Goal: Task Accomplishment & Management: Manage account settings

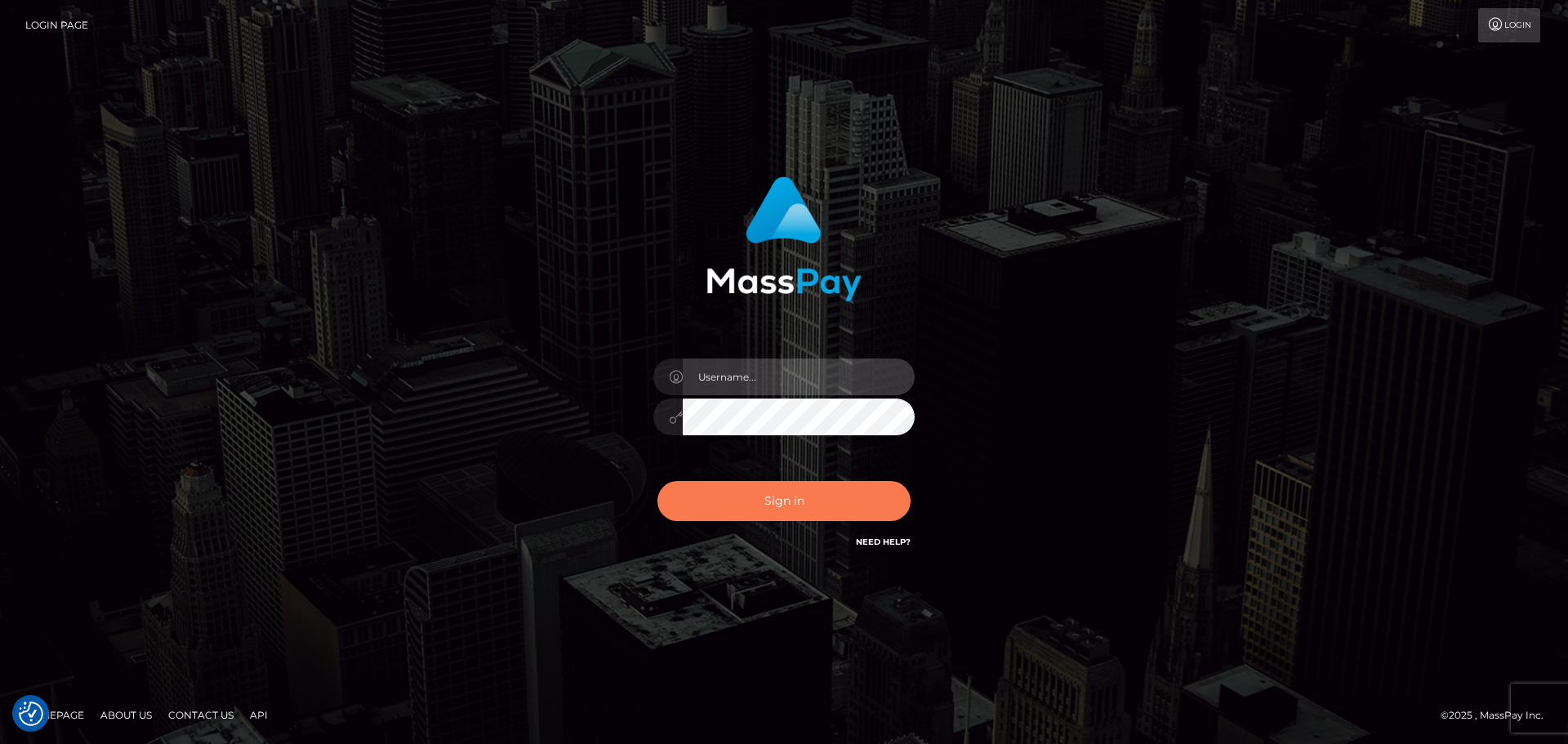
type input "[PERSON_NAME].rollacan"
click at [778, 489] on button "Sign in" at bounding box center [784, 501] width 253 height 40
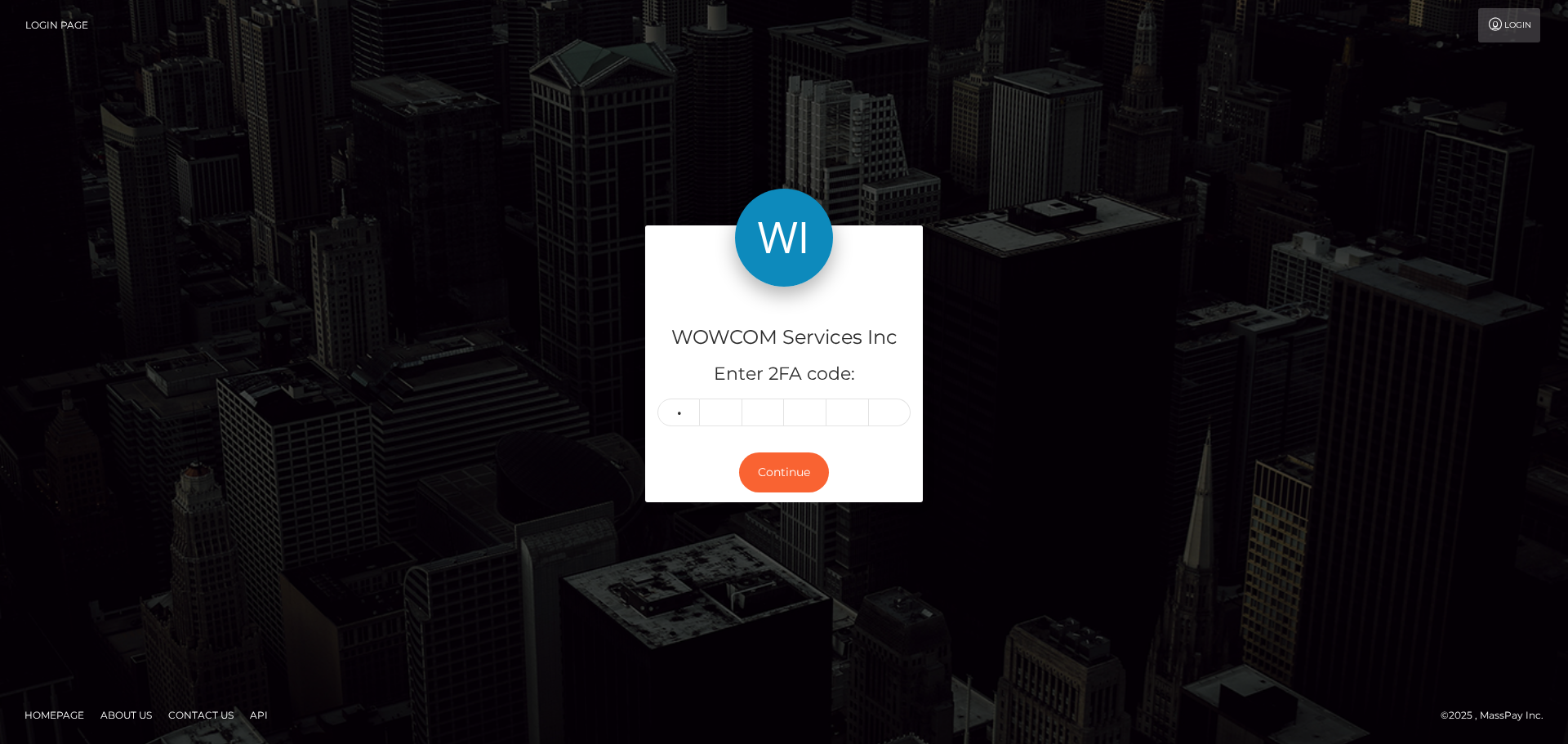
type input "1"
type input "7"
type input "6"
type input "0"
type input "3"
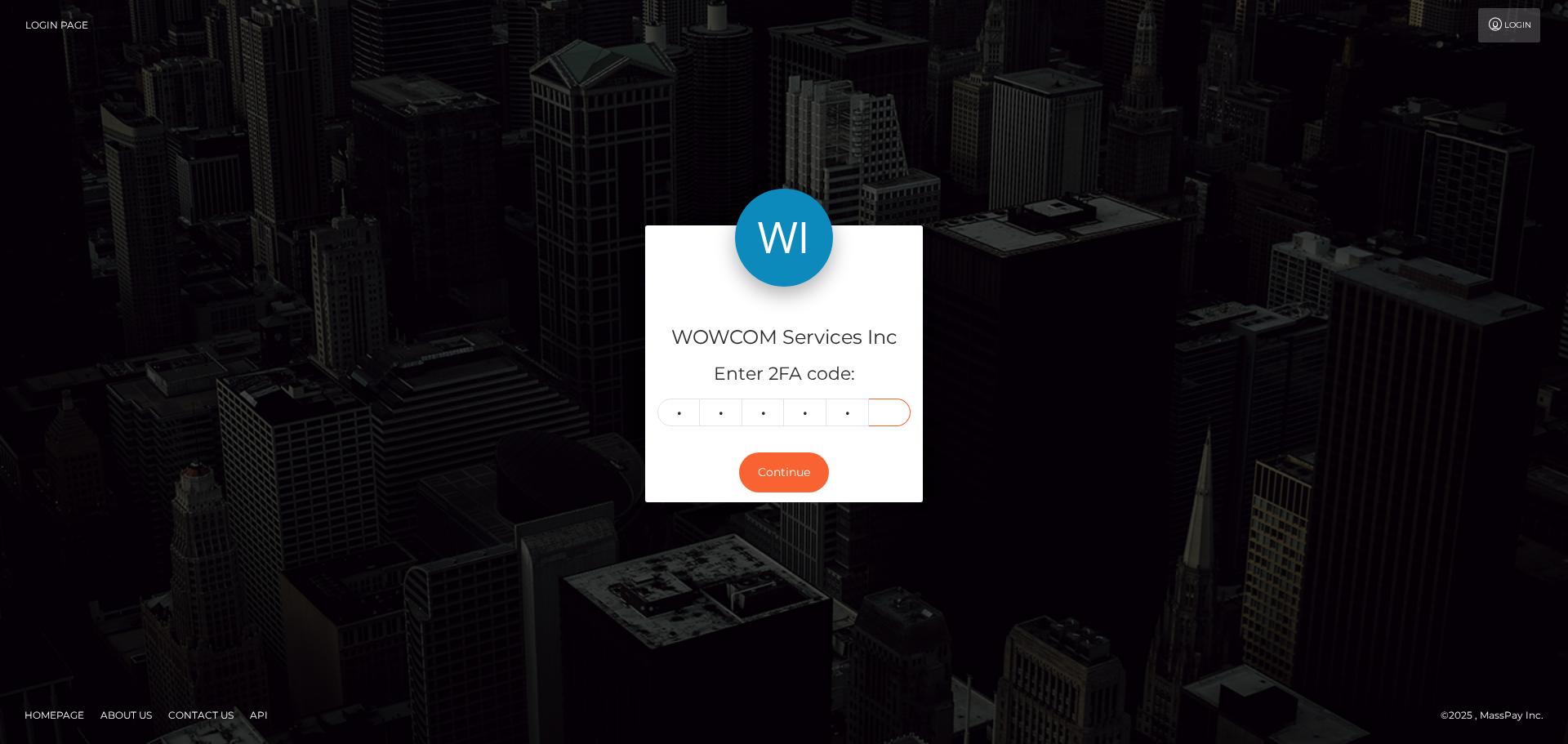
type input "0"
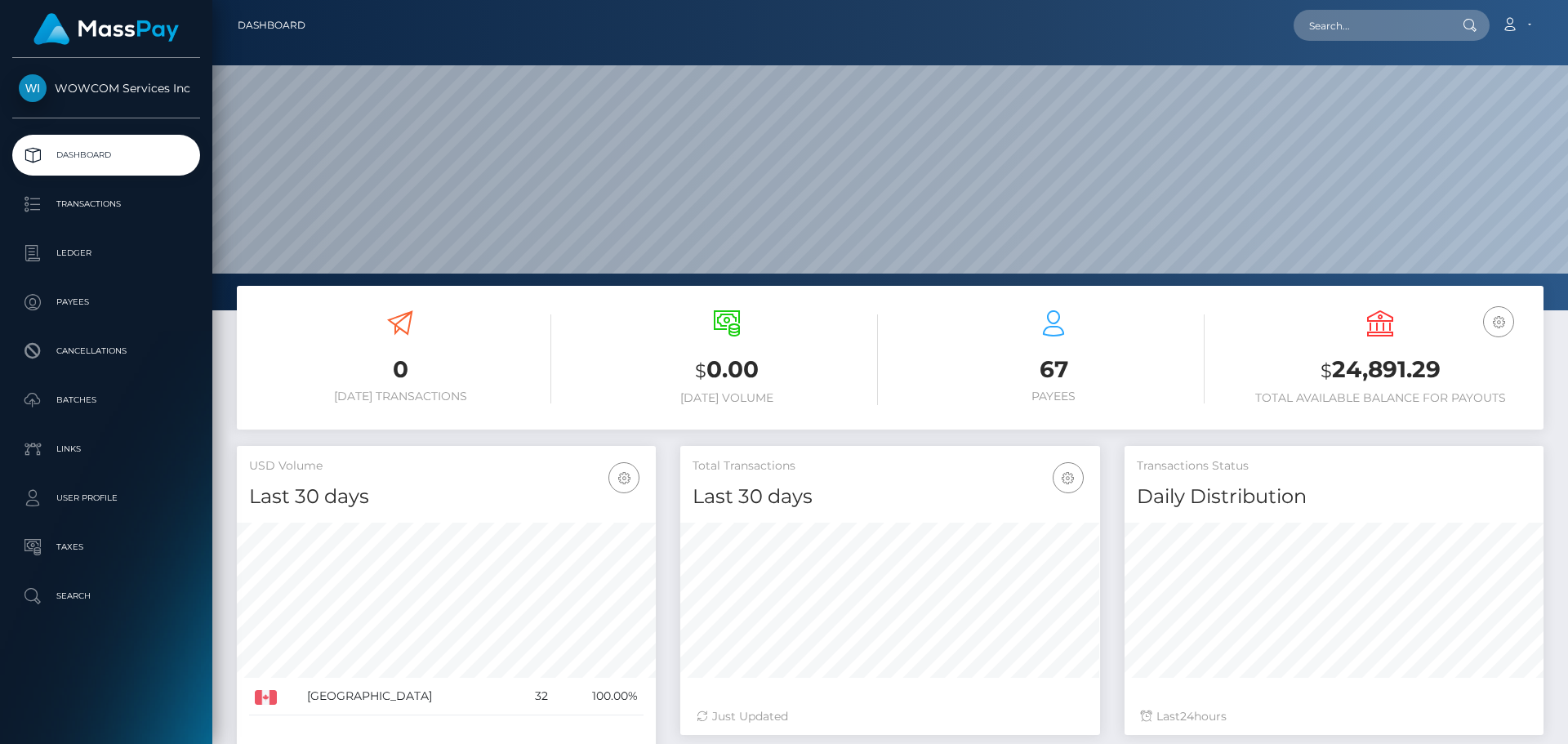
scroll to position [290, 420]
click at [1395, 373] on h3 "$ 24,891.29" at bounding box center [1380, 370] width 302 height 34
copy h3 "24,891.29"
click at [1535, 22] on link "Account" at bounding box center [1516, 25] width 48 height 34
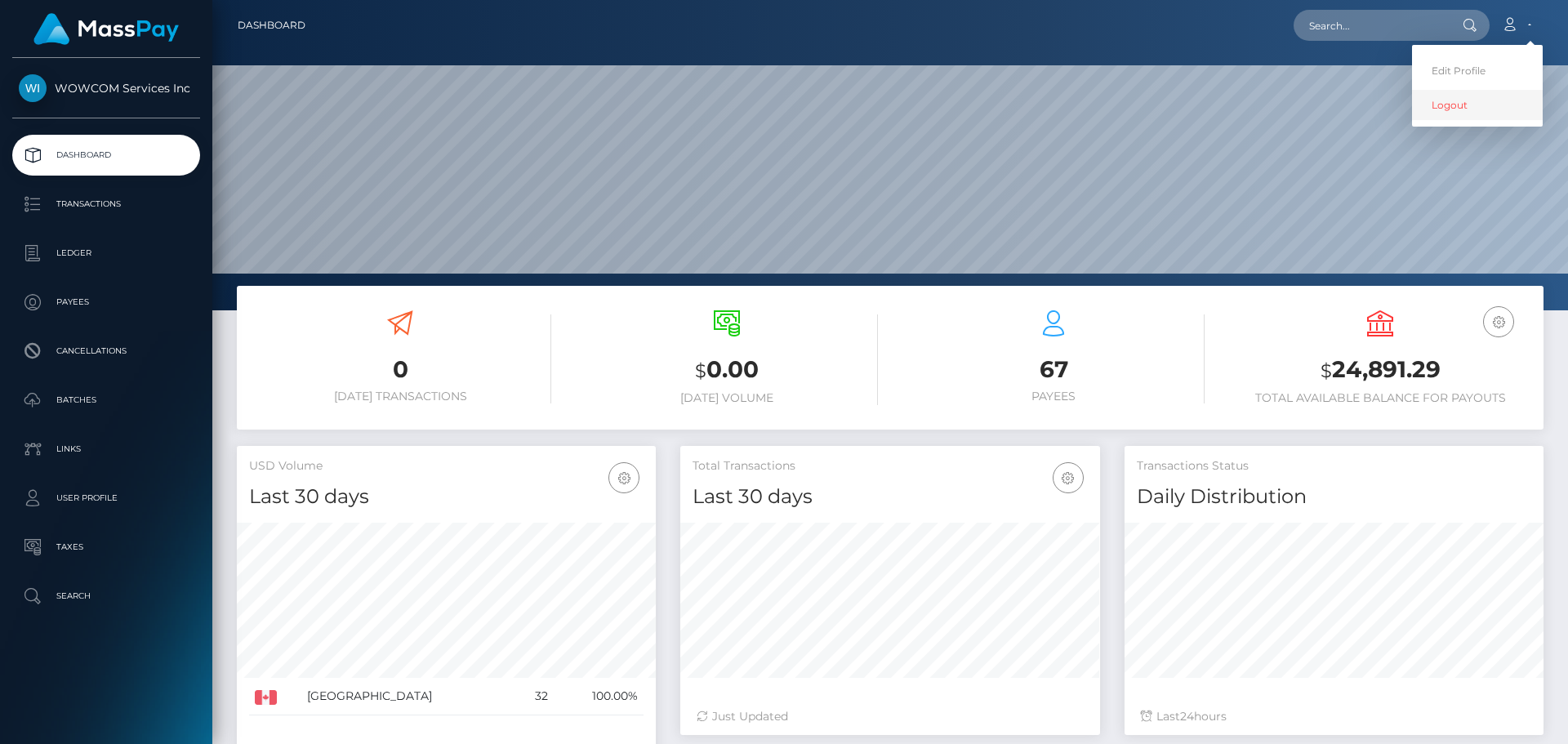
click at [1449, 111] on link "Logout" at bounding box center [1478, 104] width 131 height 30
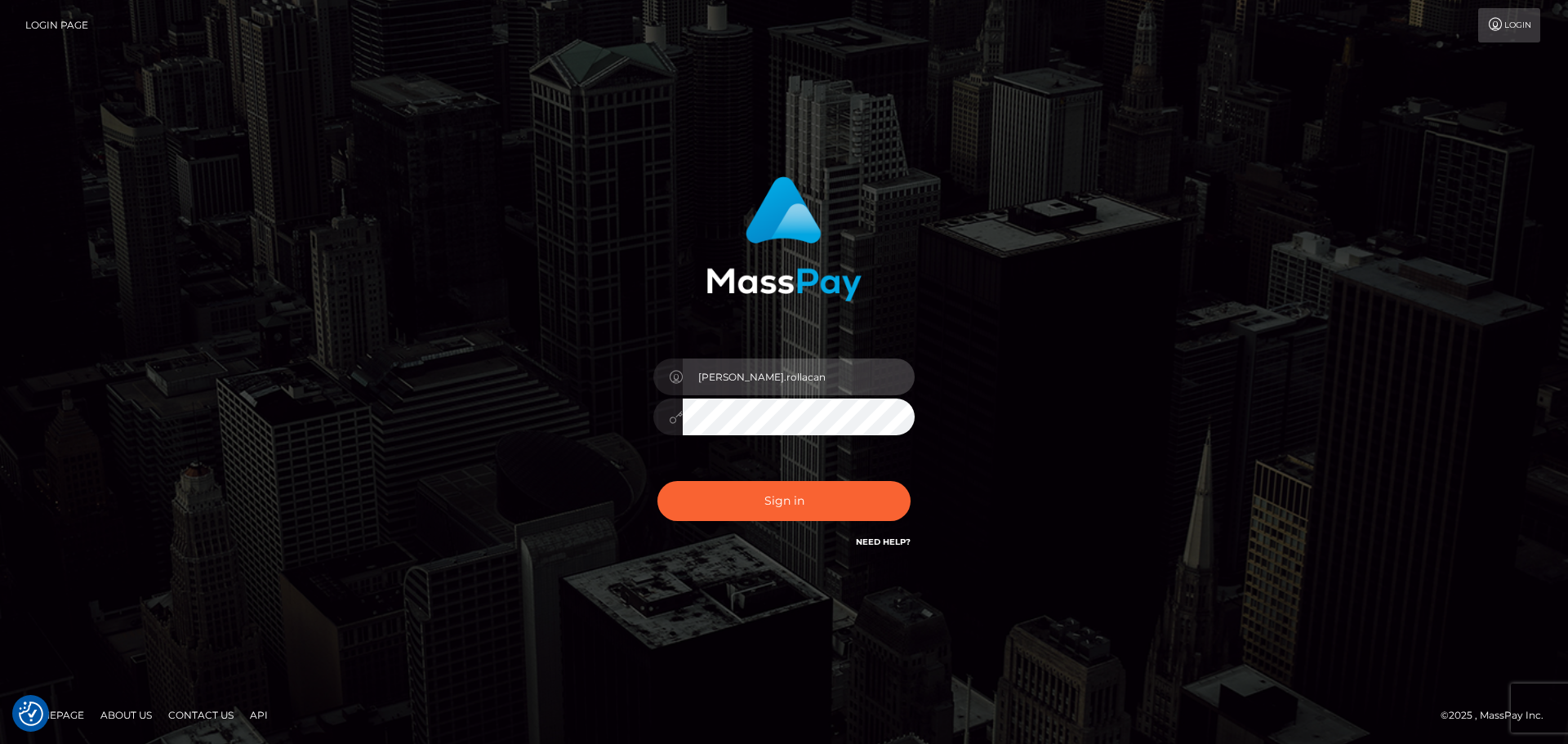
click at [782, 382] on input "[PERSON_NAME].rollacan" at bounding box center [799, 377] width 232 height 37
type input "Victor.wowcan2"
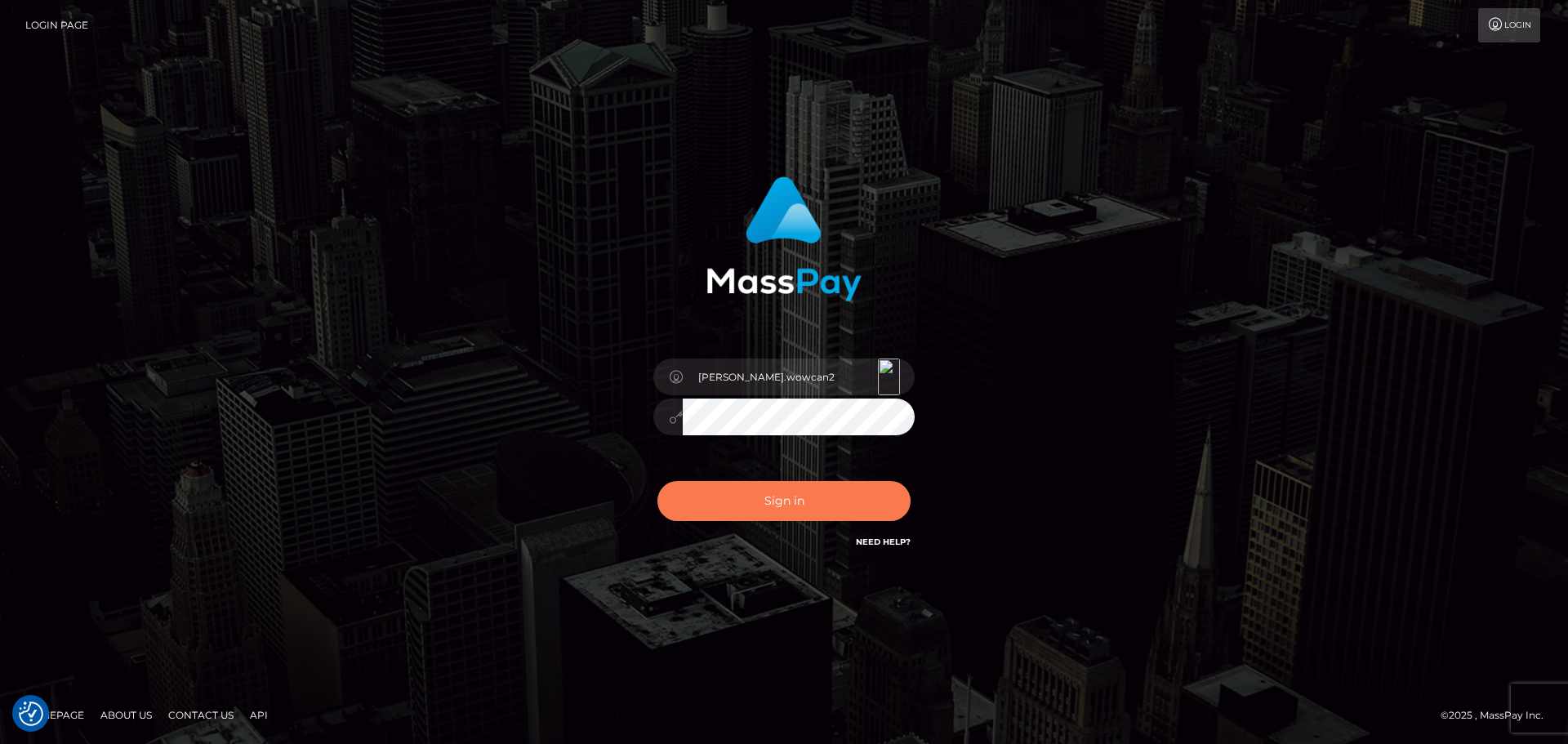
click at [815, 495] on button "Sign in" at bounding box center [784, 501] width 253 height 40
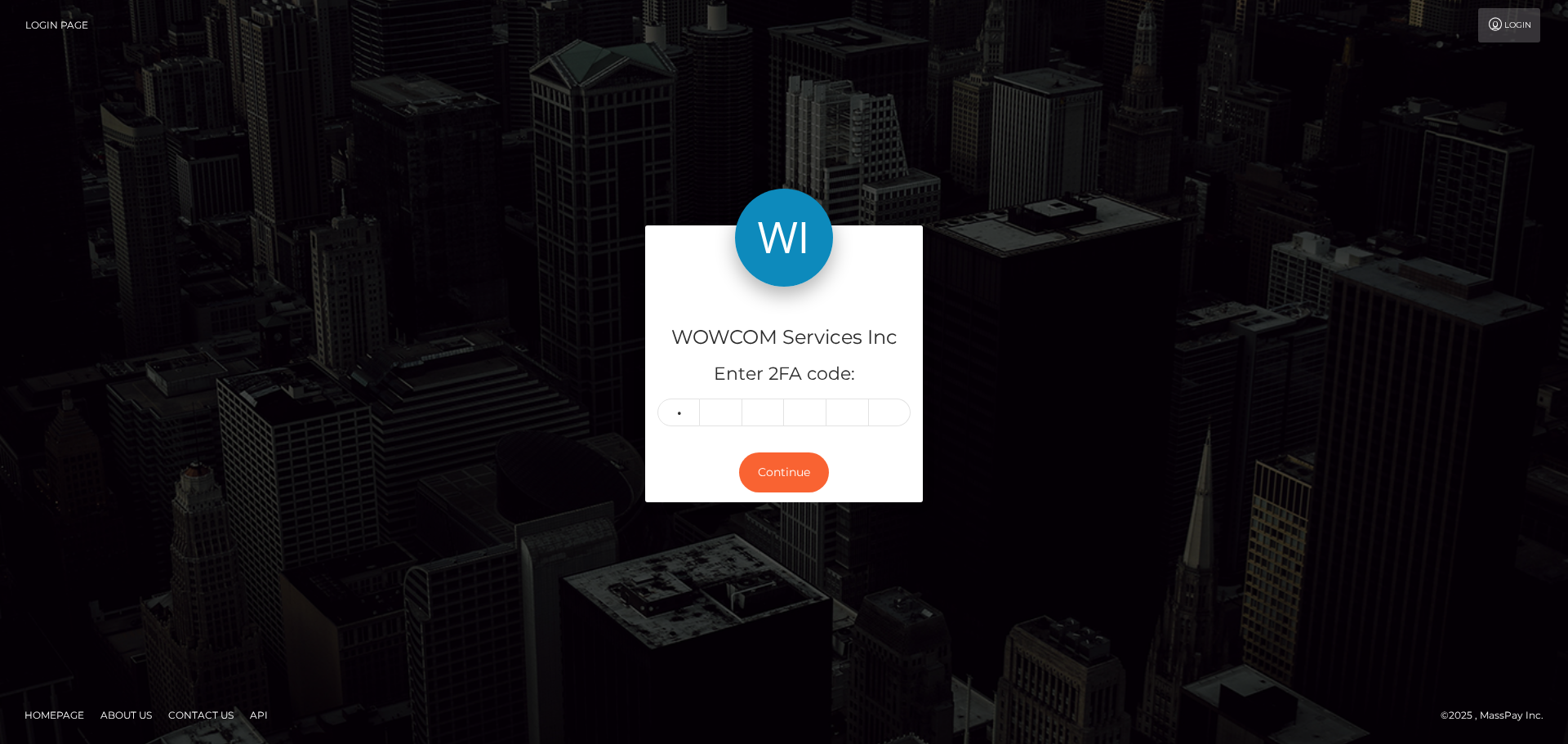
type input "0"
type input "4"
type input "0"
type input "6"
type input "1"
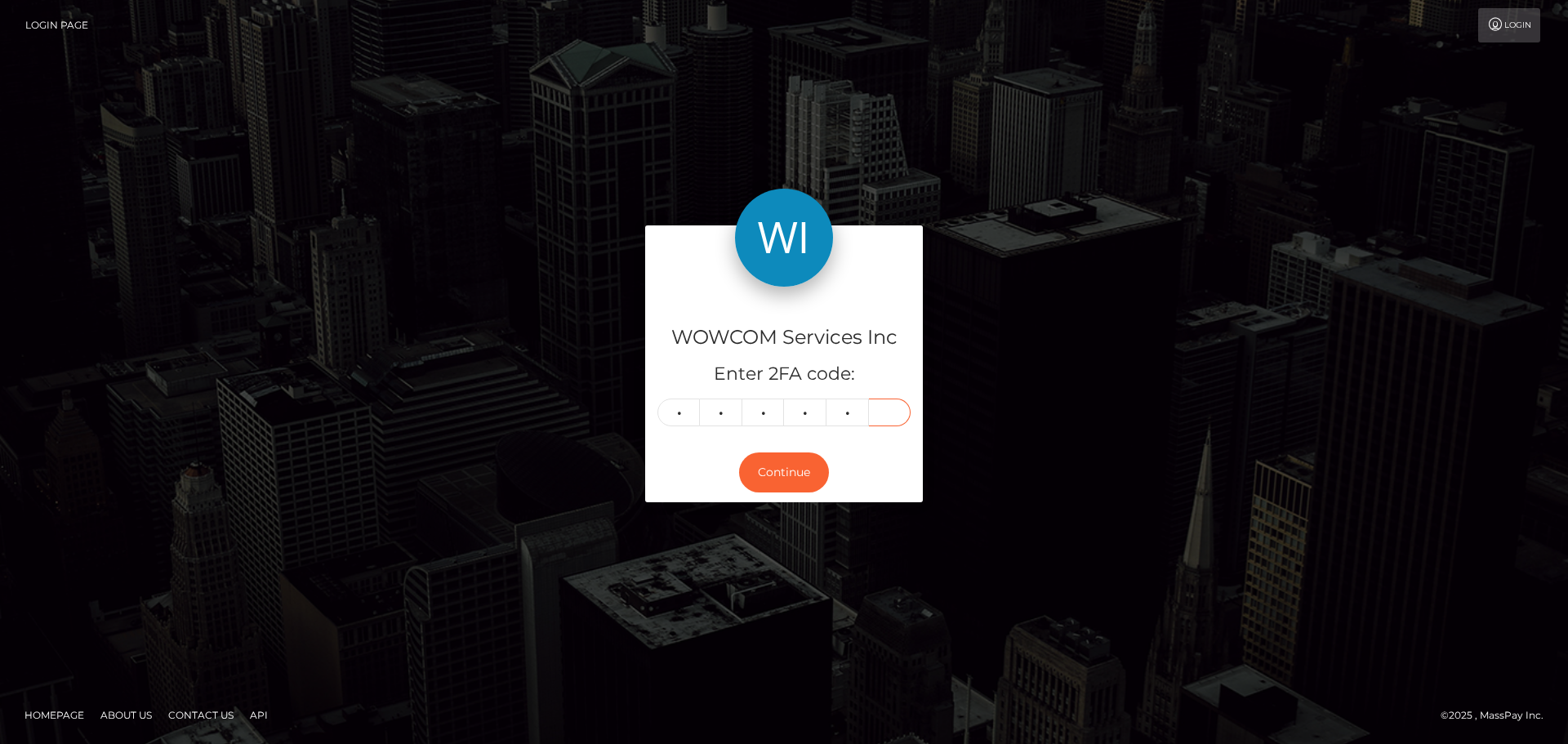
type input "3"
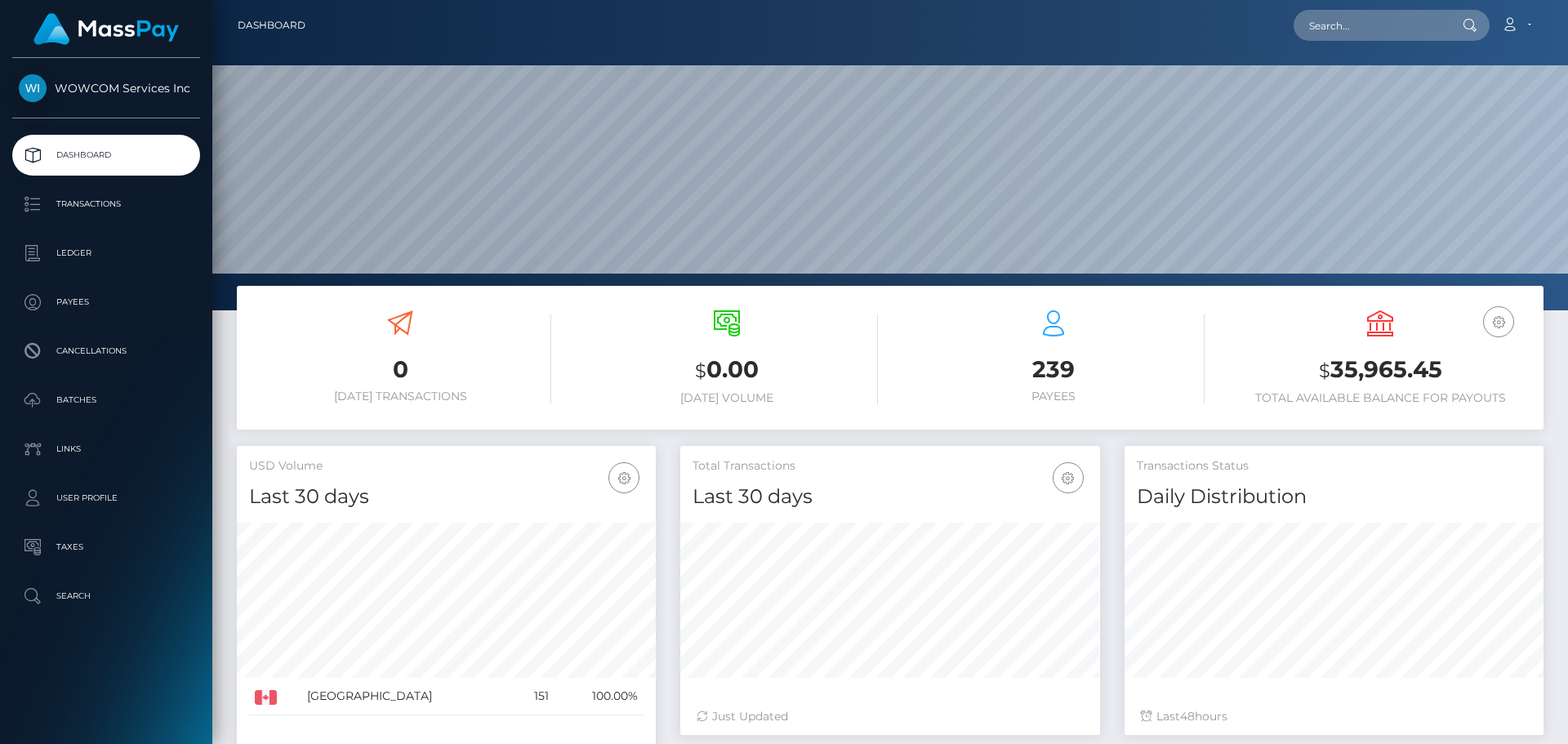
scroll to position [290, 420]
click at [1374, 374] on h3 "$ 35,965.45" at bounding box center [1380, 370] width 302 height 34
copy h3 "35,965.45"
